Goal: Task Accomplishment & Management: Manage account settings

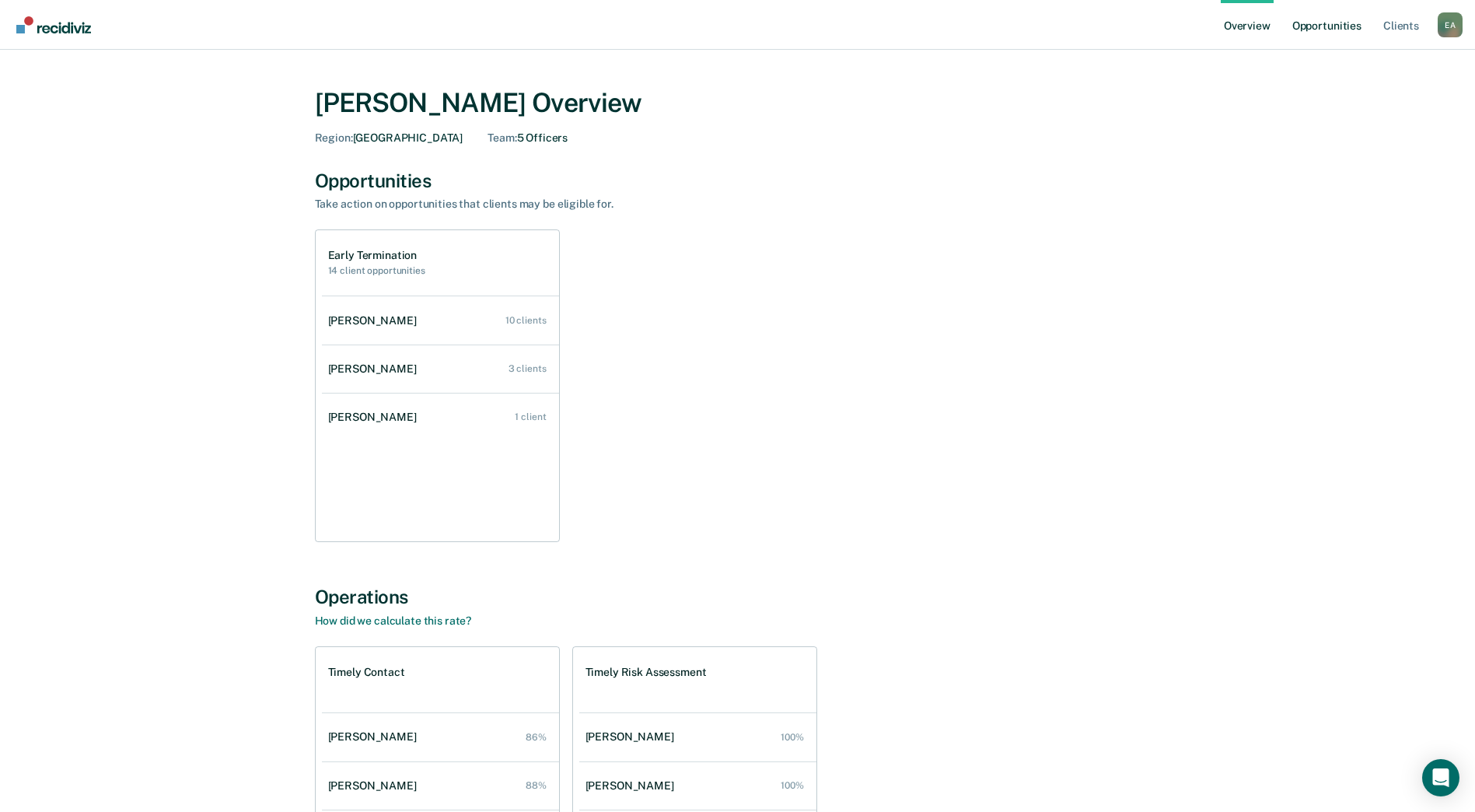
click at [1343, 24] on link "Opportunities" at bounding box center [1326, 24] width 75 height 50
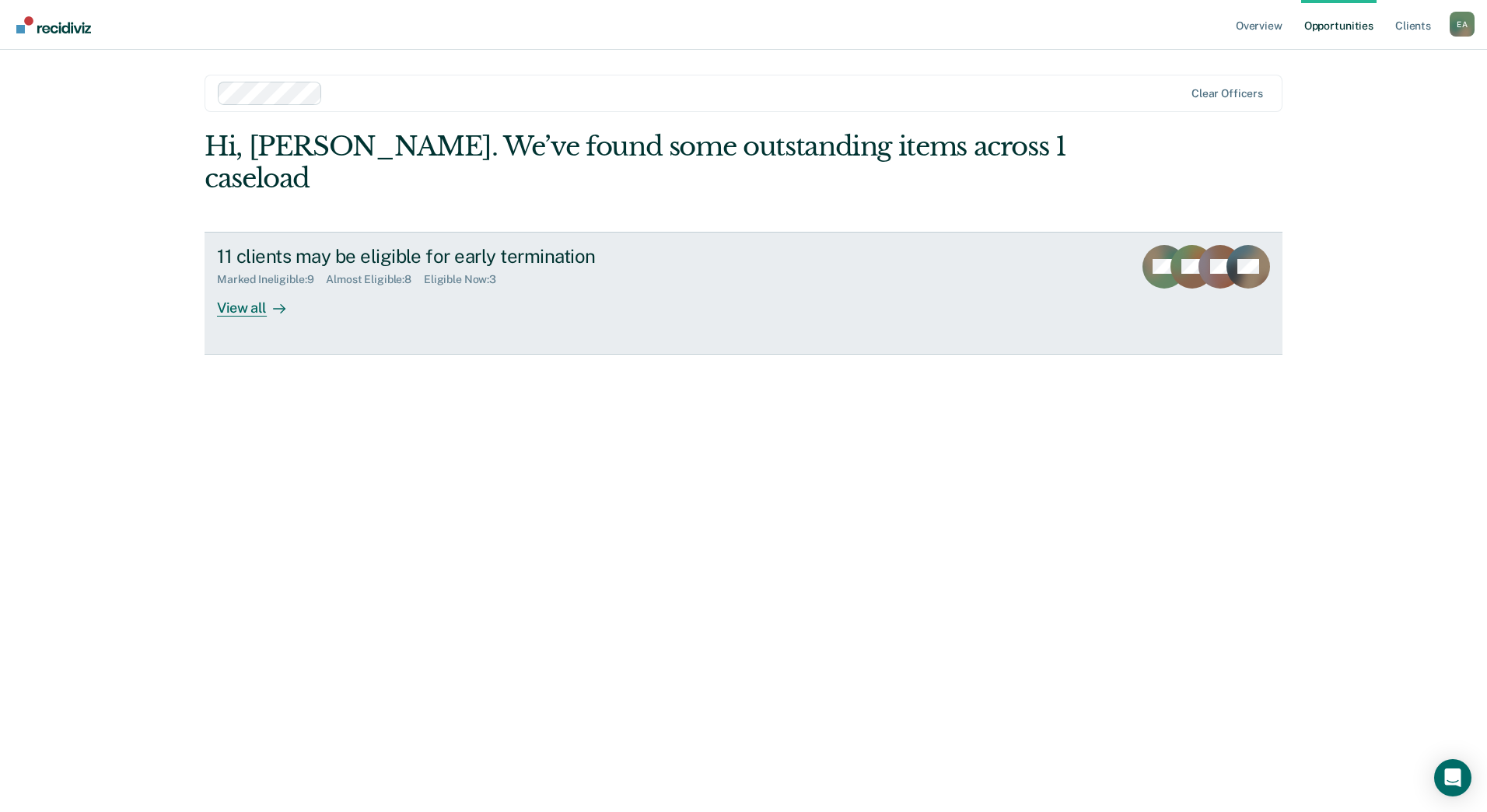
click at [253, 286] on div "View all" at bounding box center [260, 301] width 87 height 30
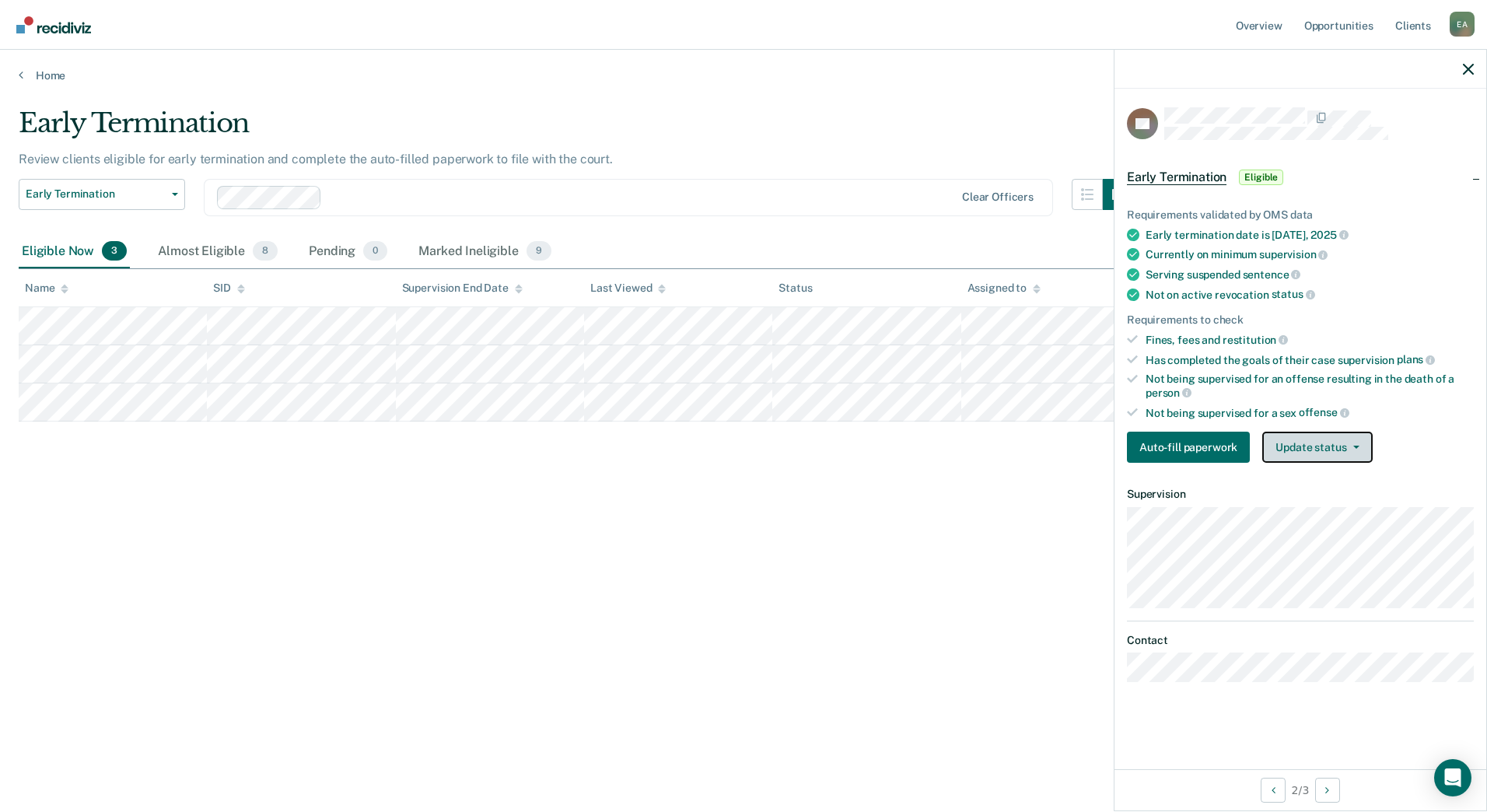
click at [1336, 442] on button "Update status" at bounding box center [1317, 447] width 110 height 31
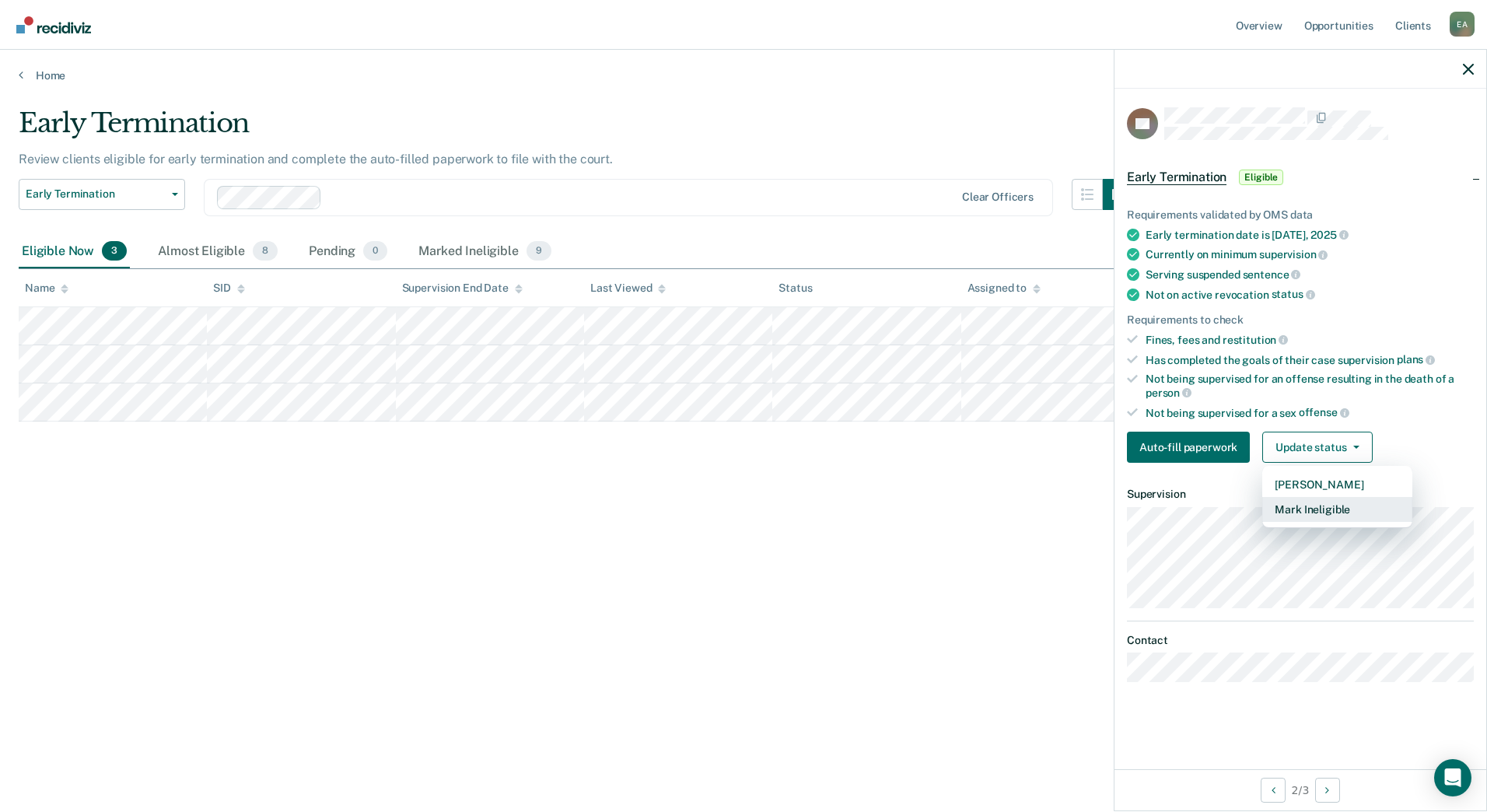
click at [1316, 508] on button "Mark Ineligible" at bounding box center [1337, 508] width 151 height 24
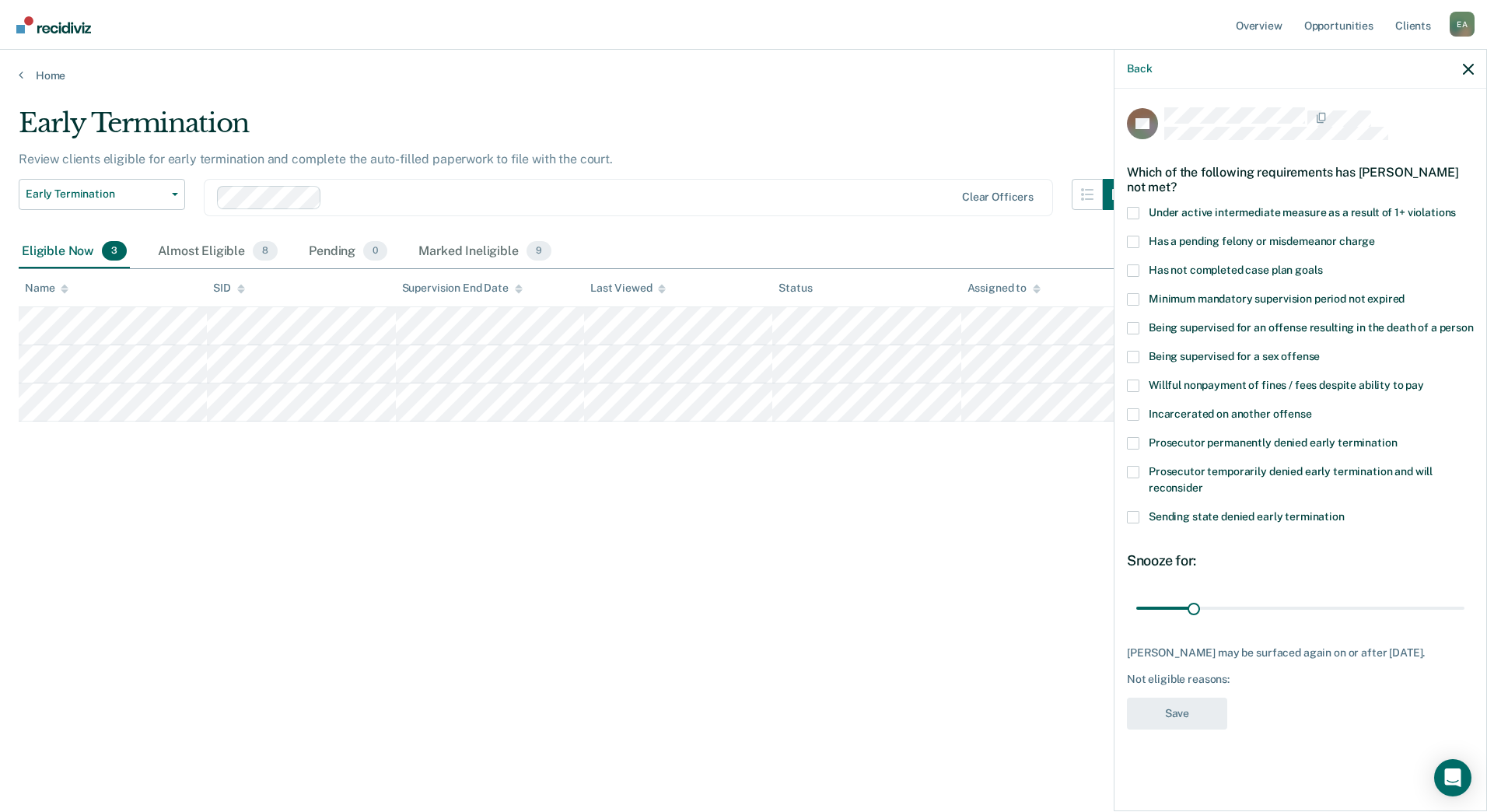
click at [1135, 440] on span at bounding box center [1133, 443] width 13 height 13
click at [1397, 437] on input "Prosecutor permanently denied early termination" at bounding box center [1397, 437] width 0 height 0
click at [1149, 720] on button "Save" at bounding box center [1177, 713] width 101 height 32
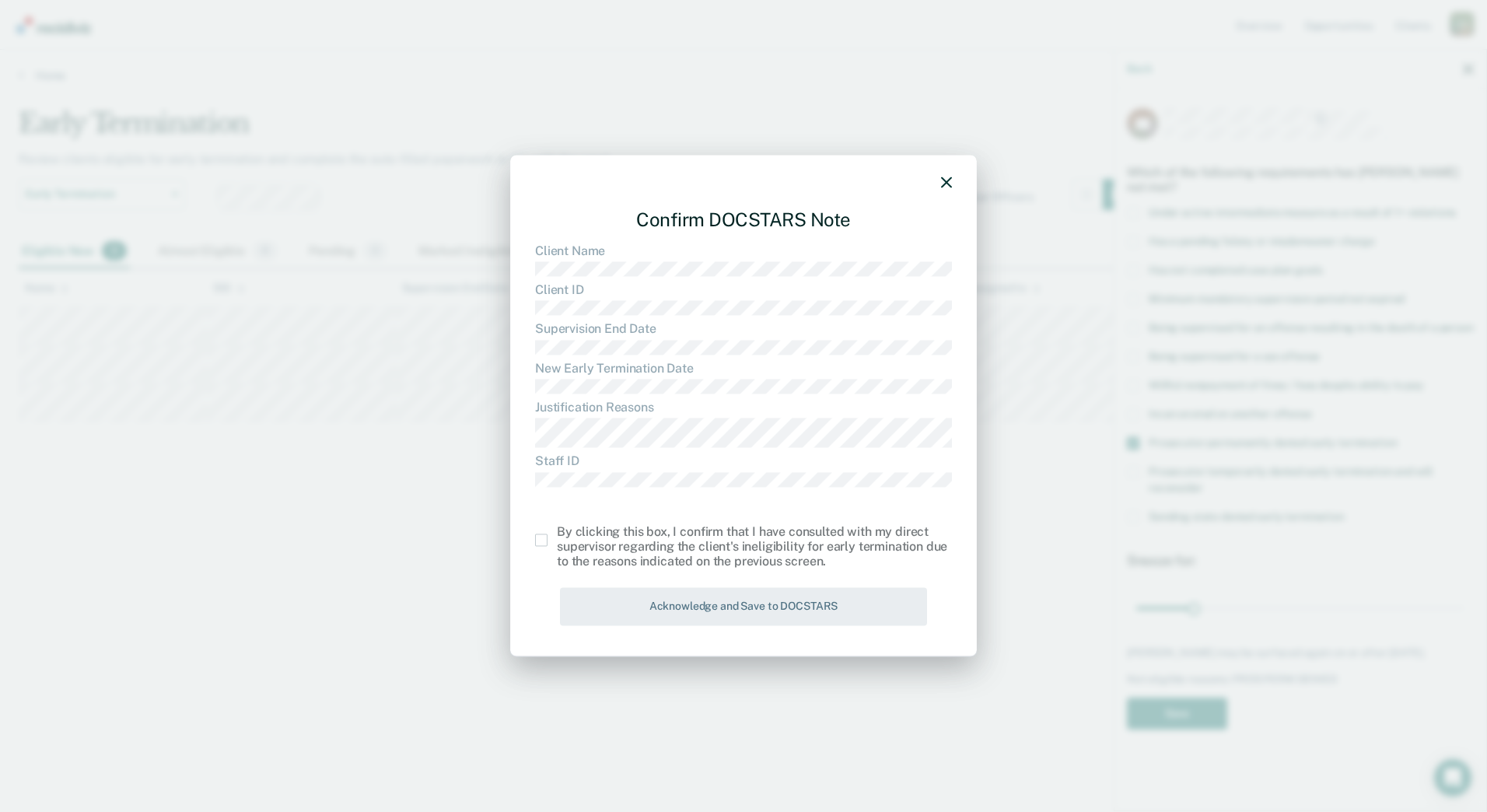
click at [541, 543] on span at bounding box center [541, 540] width 13 height 13
click at [557, 534] on input "checkbox" at bounding box center [557, 534] width 0 height 0
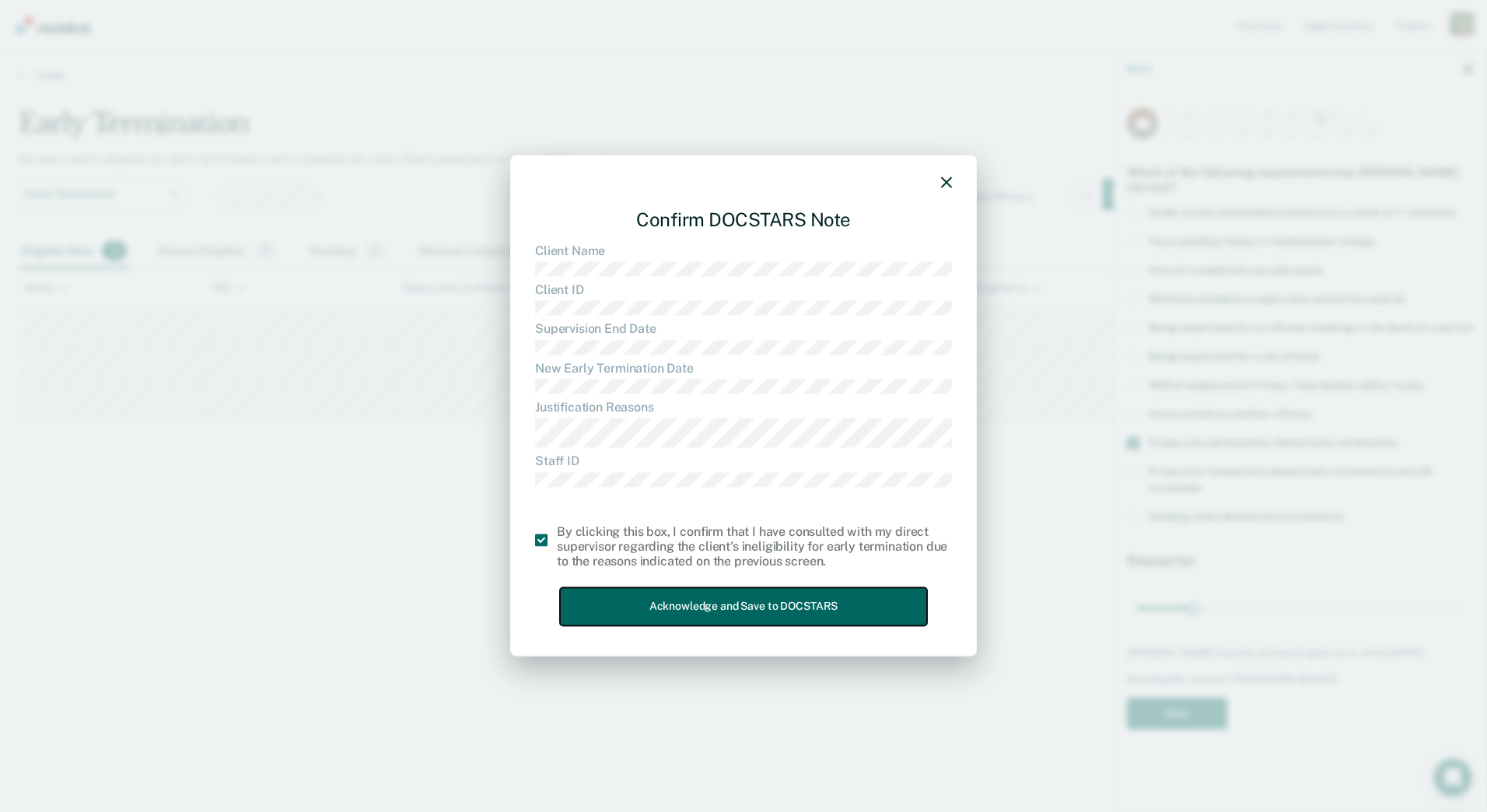
click at [611, 612] on button "Acknowledge and Save to DOCSTARS" at bounding box center [744, 607] width 367 height 38
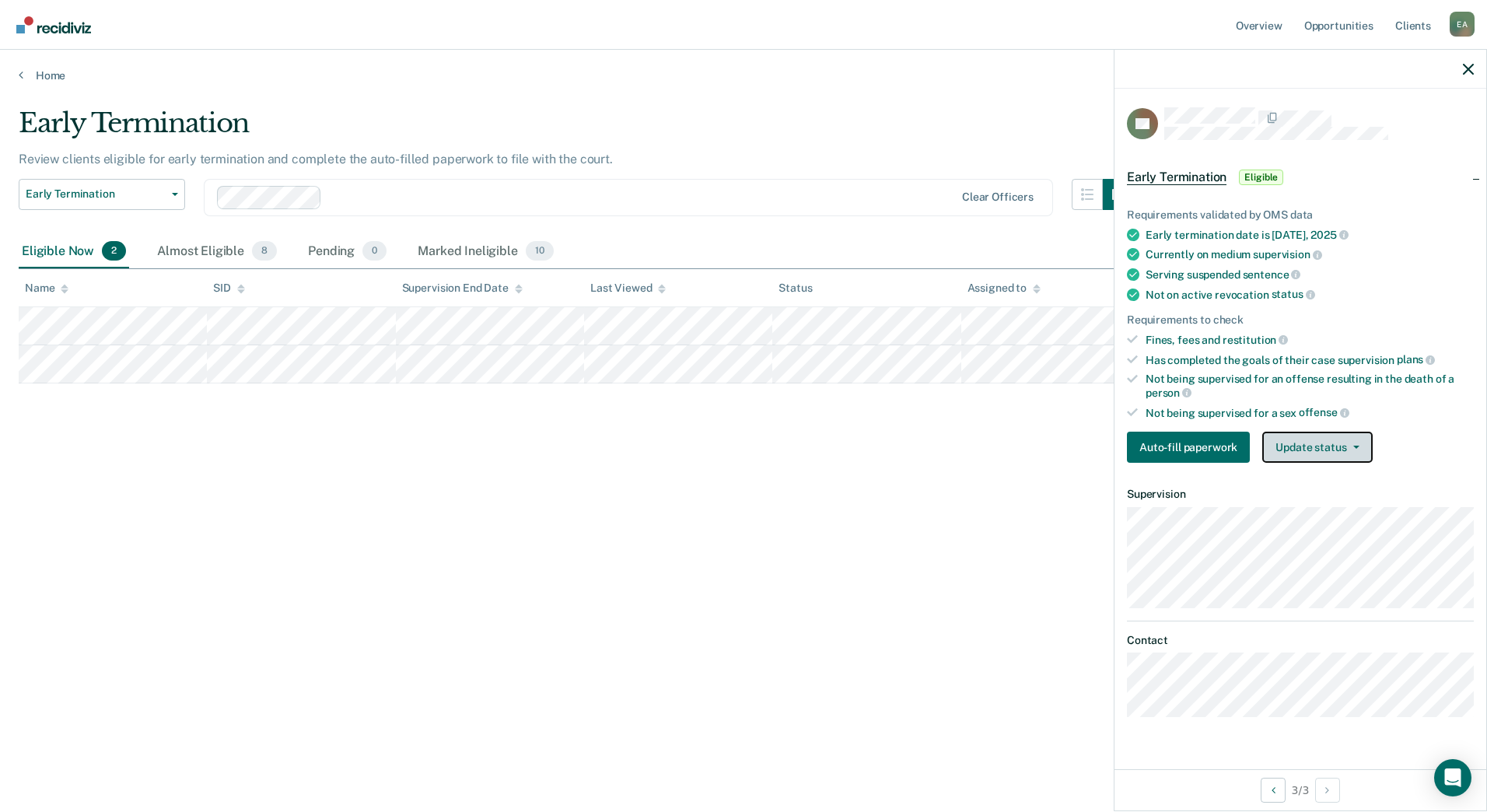
click at [1295, 444] on button "Update status" at bounding box center [1317, 447] width 110 height 31
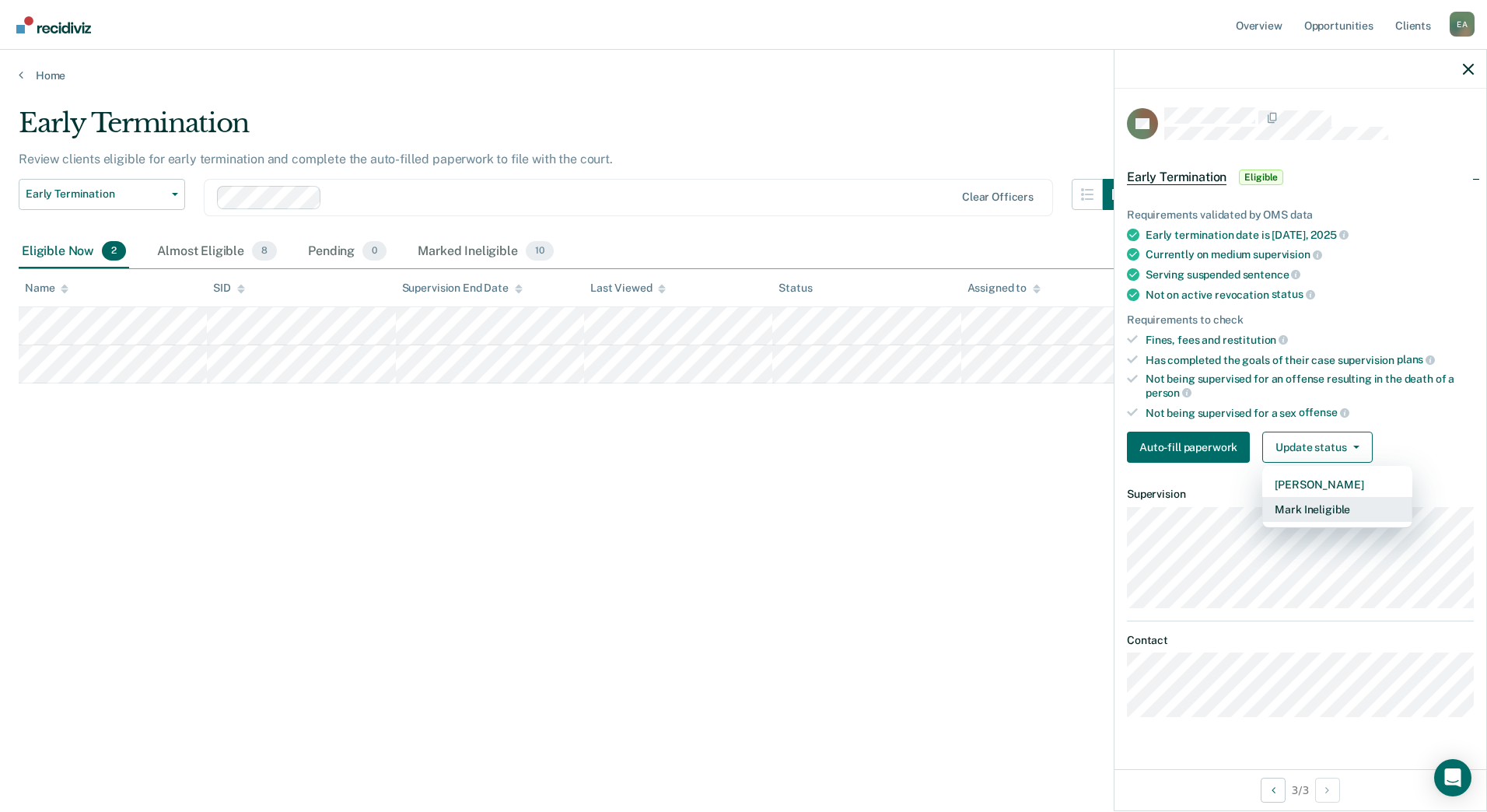
click at [1300, 510] on button "Mark Ineligible" at bounding box center [1337, 508] width 151 height 24
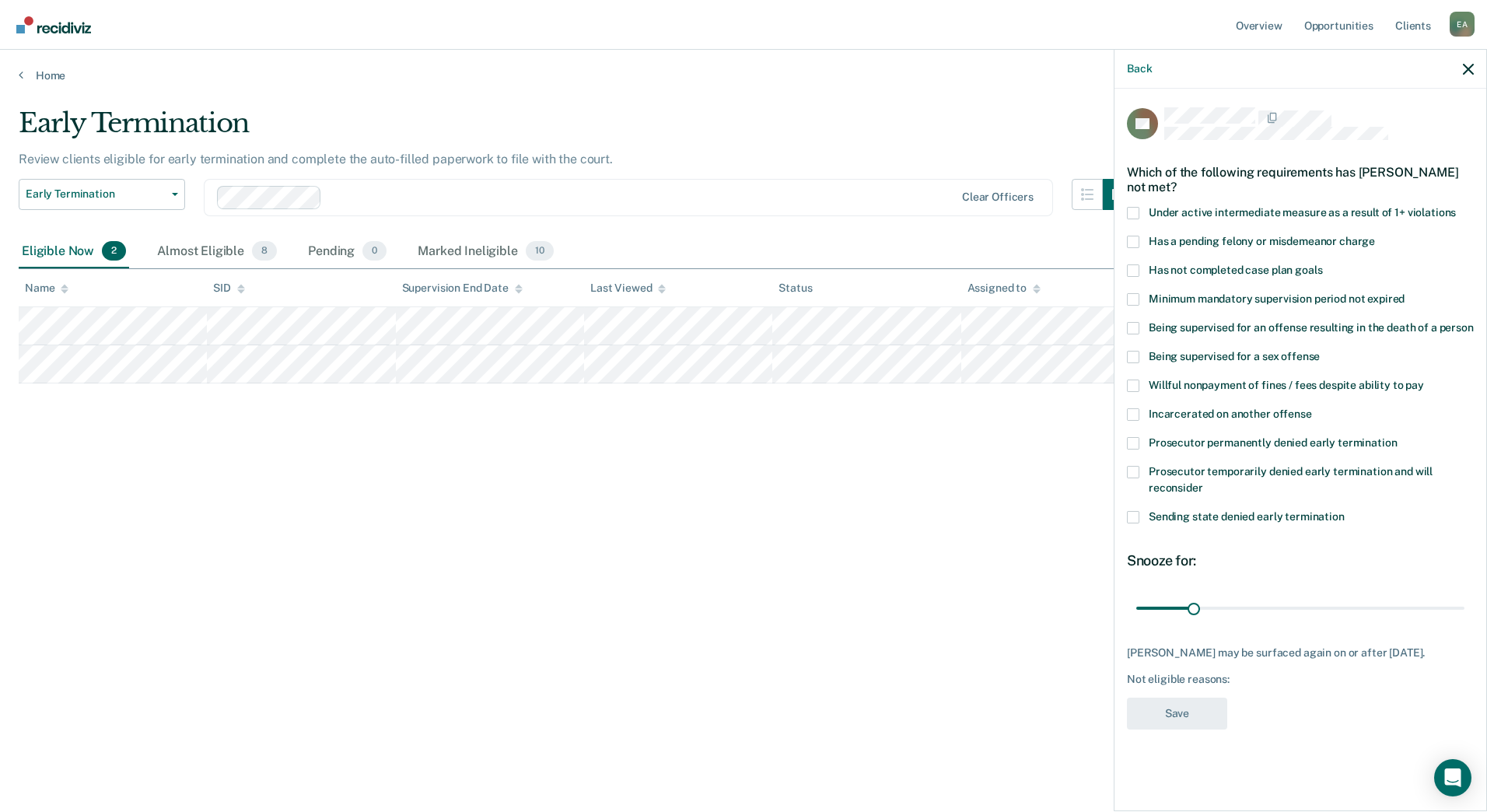
click at [1133, 437] on span at bounding box center [1133, 443] width 13 height 13
click at [1397, 437] on input "Prosecutor permanently denied early termination" at bounding box center [1397, 437] width 0 height 0
click at [1174, 719] on button "Save" at bounding box center [1177, 713] width 101 height 32
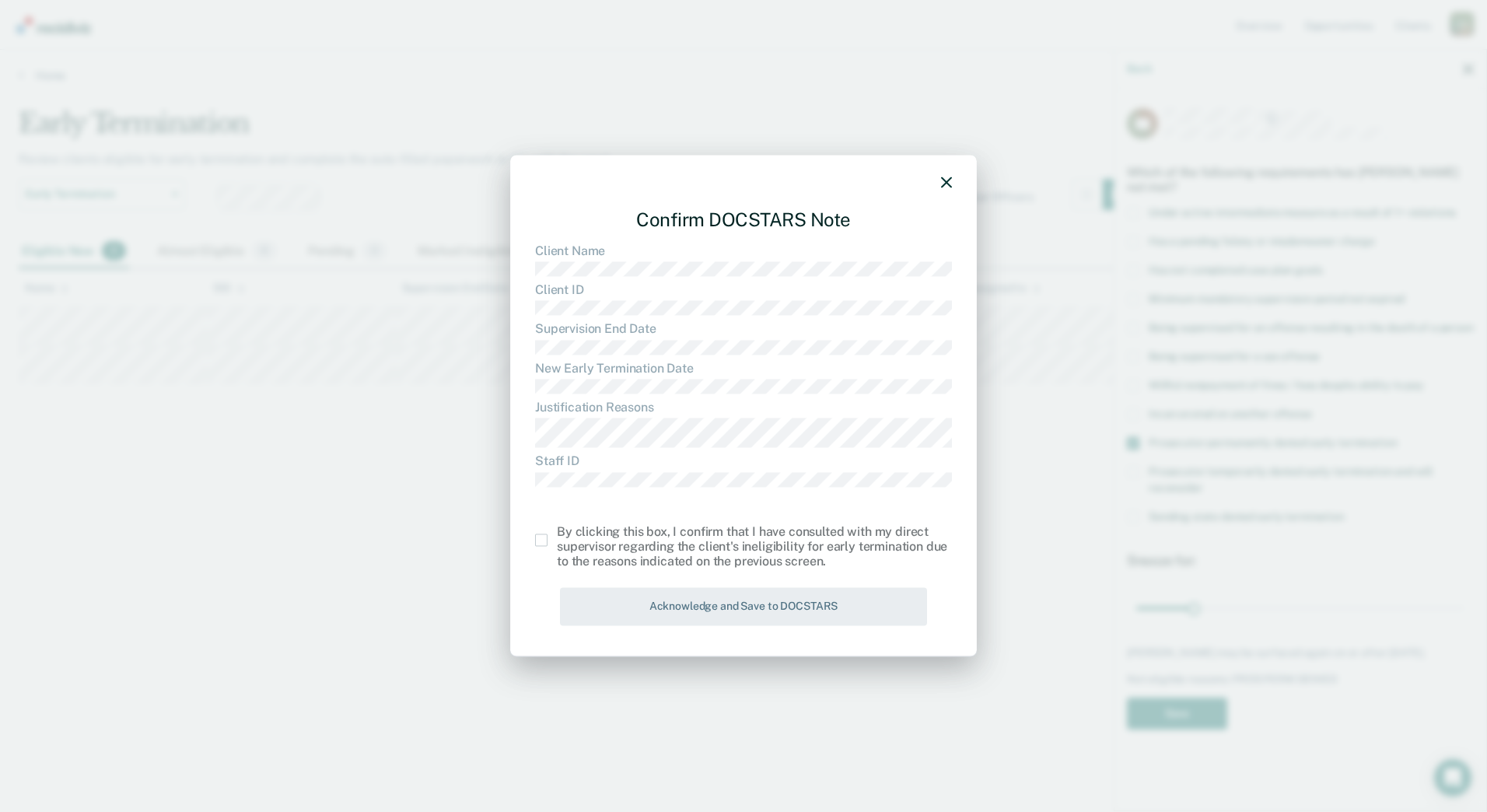
click at [543, 539] on span at bounding box center [541, 540] width 13 height 13
click at [557, 534] on input "checkbox" at bounding box center [557, 534] width 0 height 0
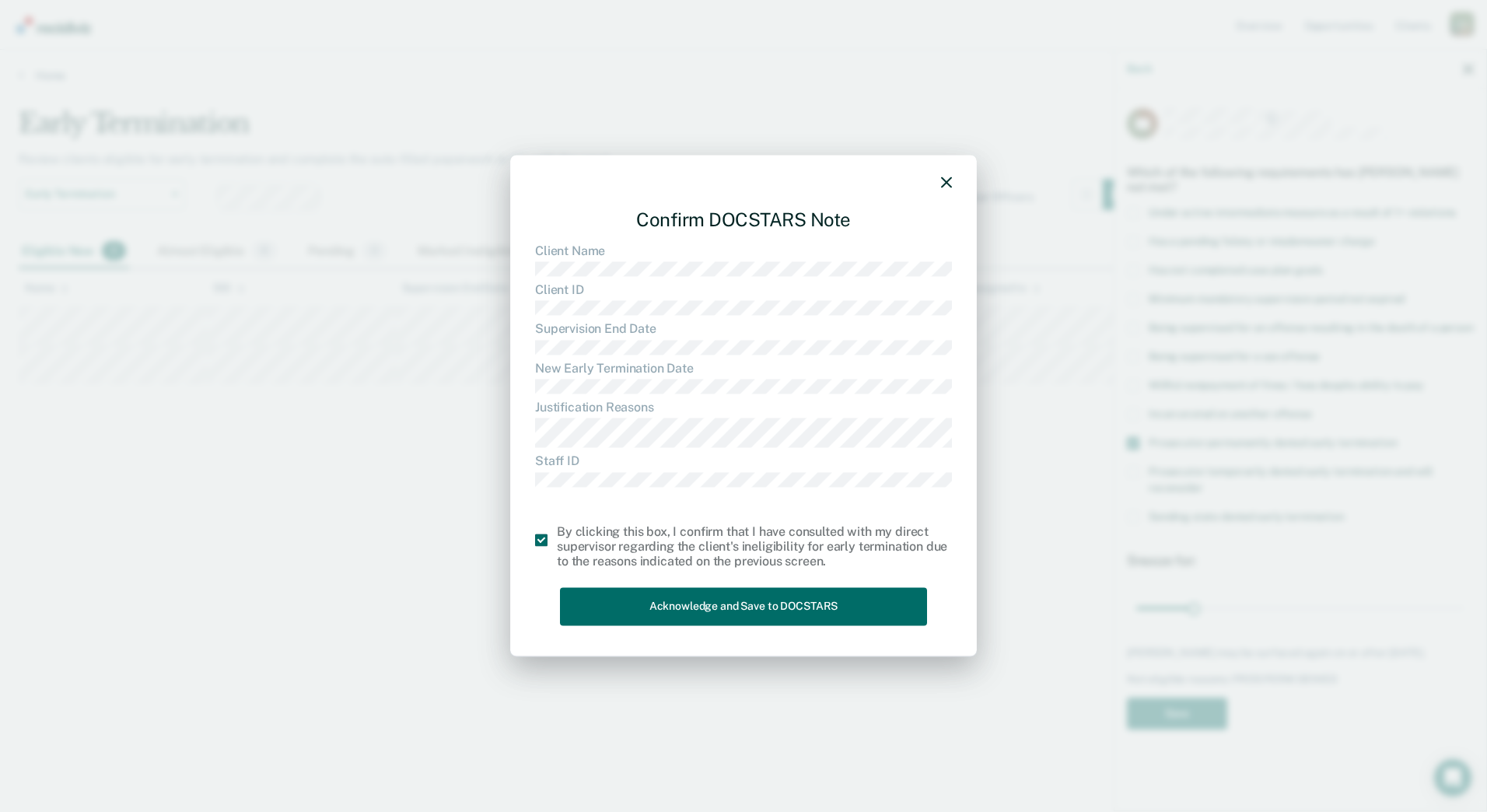
click at [644, 627] on div "Confirm DOCSTARS Note Client Name Client ID Supervision End Date New Early Term…" at bounding box center [744, 413] width 417 height 435
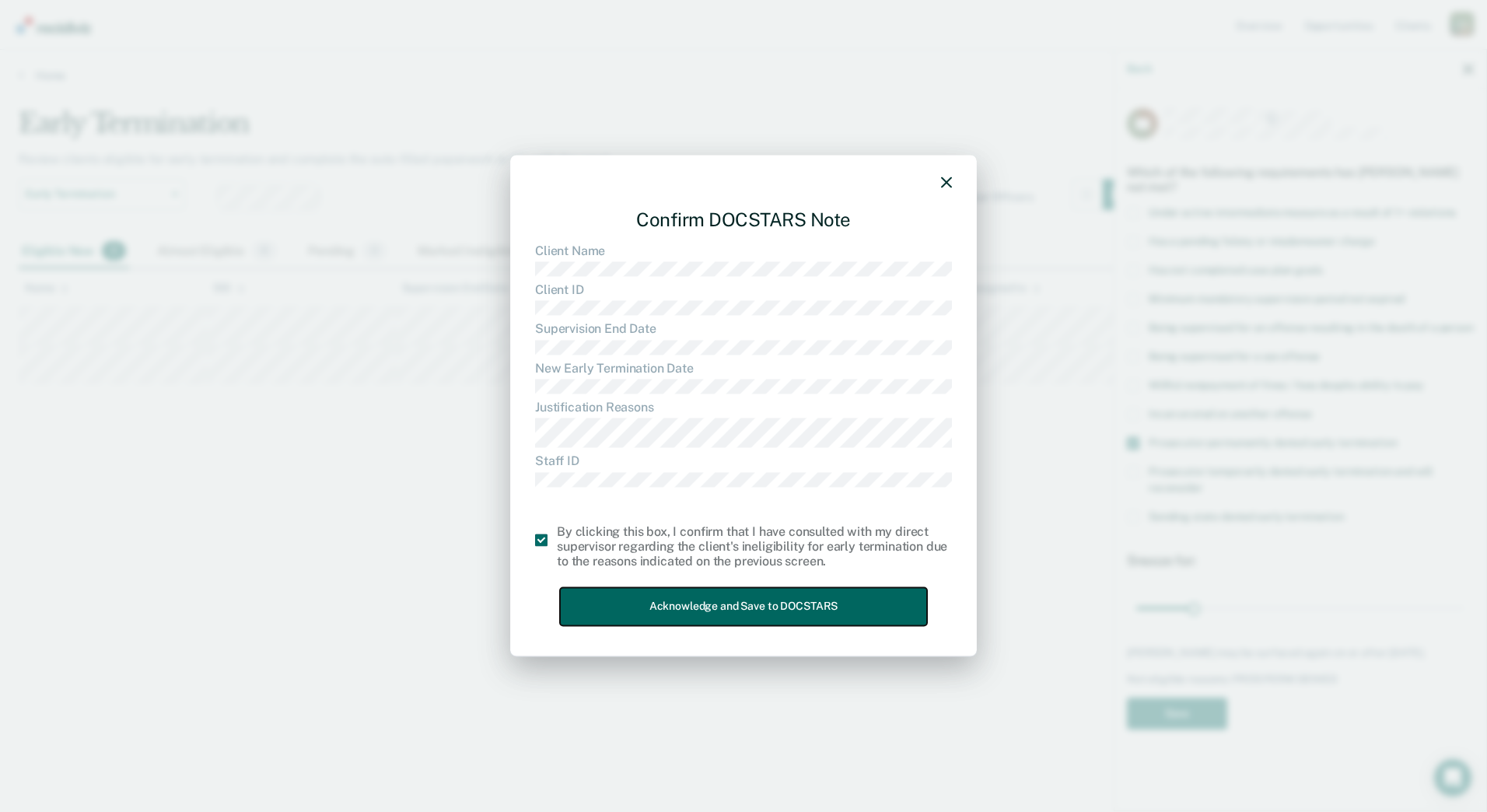
click at [644, 604] on button "Acknowledge and Save to DOCSTARS" at bounding box center [744, 607] width 367 height 38
